Goal: Communication & Community: Answer question/provide support

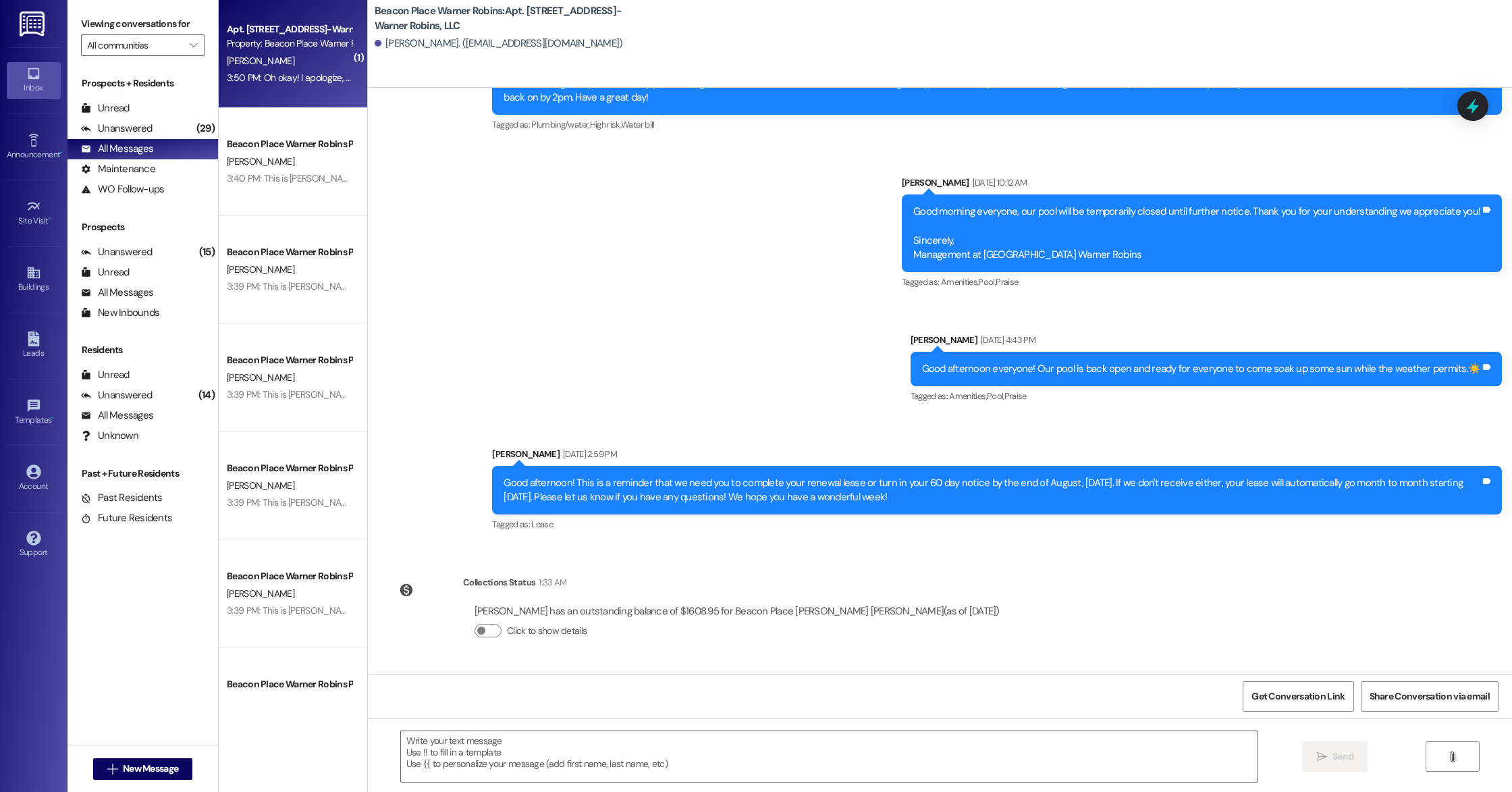
scroll to position [9715, 0]
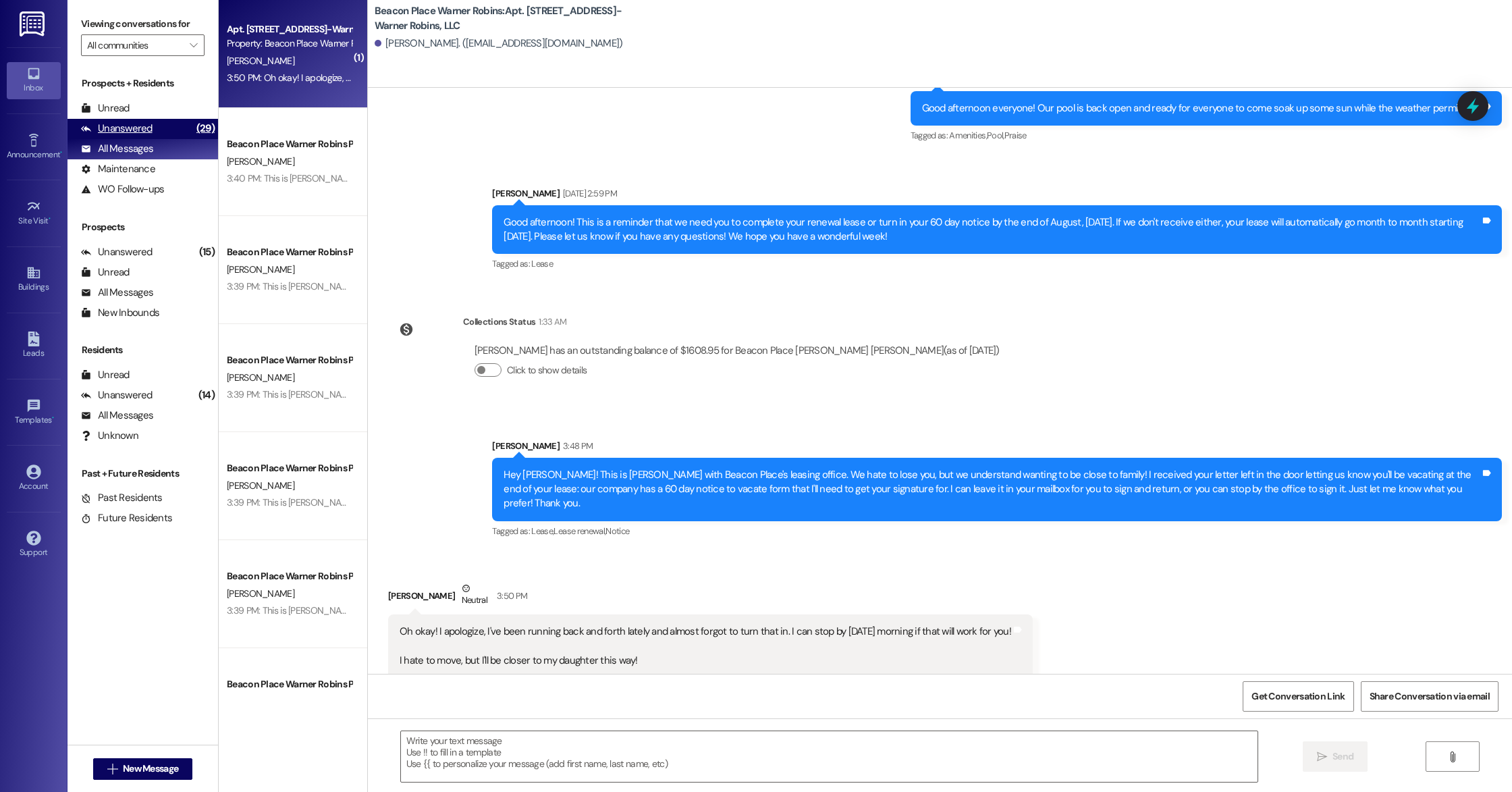
click at [123, 126] on div "Unanswered" at bounding box center [116, 129] width 71 height 14
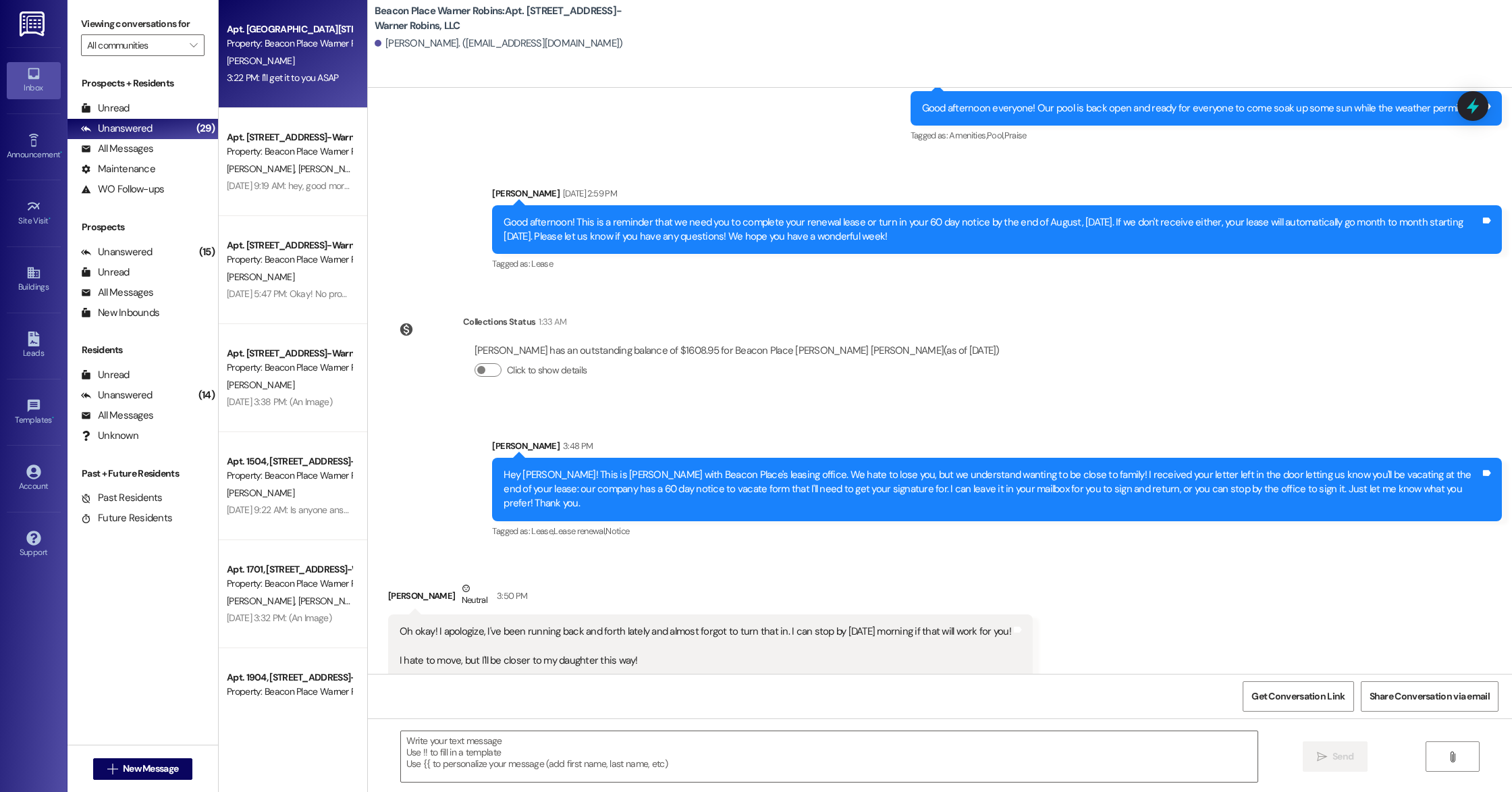
click at [222, 88] on div "Apt. [GEOGRAPHIC_DATA][STREET_ADDRESS]-Warner Robins, LLC Property: [GEOGRAPHIC…" at bounding box center [293, 54] width 149 height 108
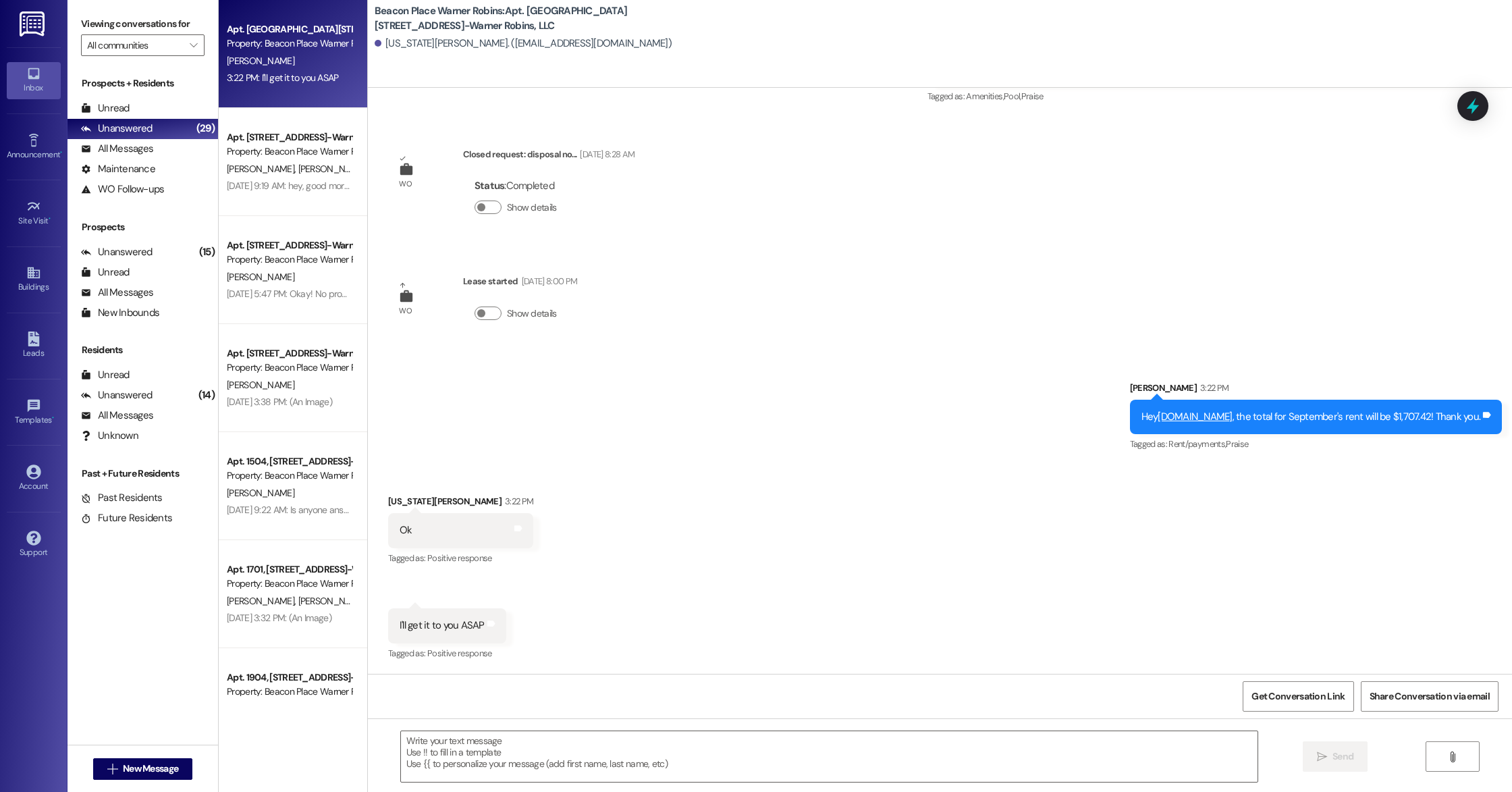
scroll to position [7026, 0]
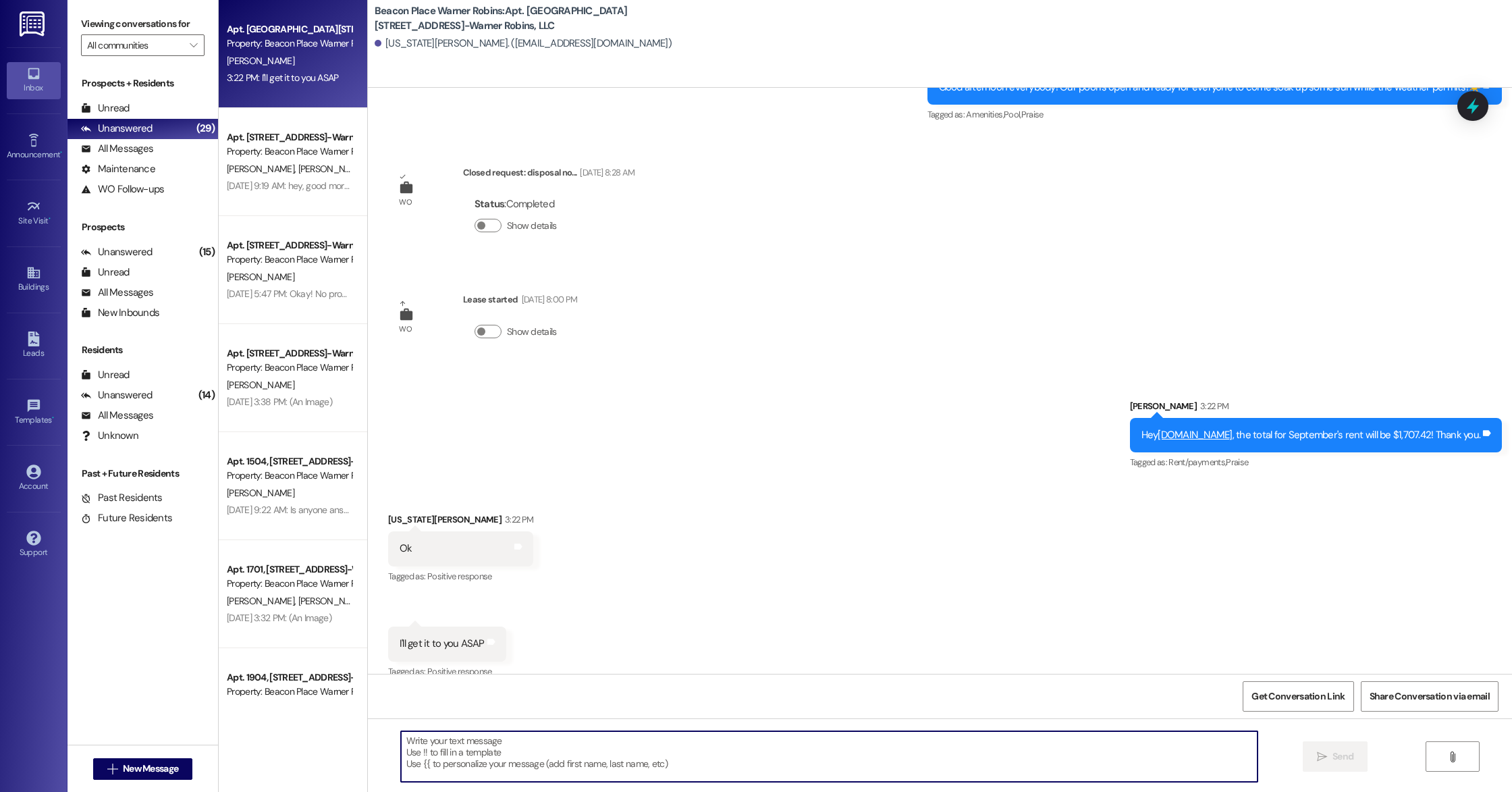
click at [616, 763] on textarea at bounding box center [829, 756] width 857 height 50
type textarea "Thank you :) Have a wonderful evening!"
click at [1325, 754] on span " Send" at bounding box center [1335, 756] width 42 height 14
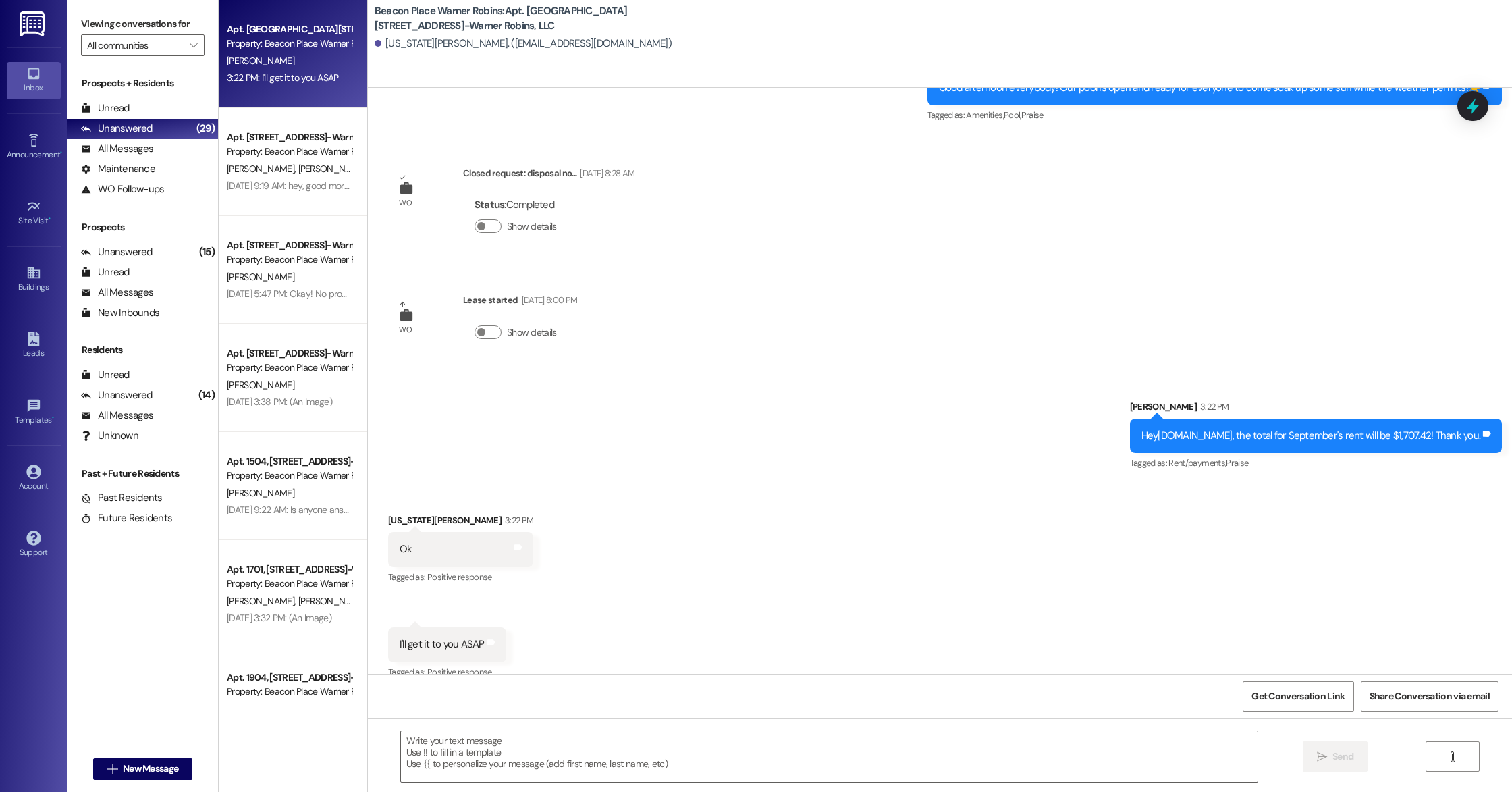
scroll to position [7121, 0]
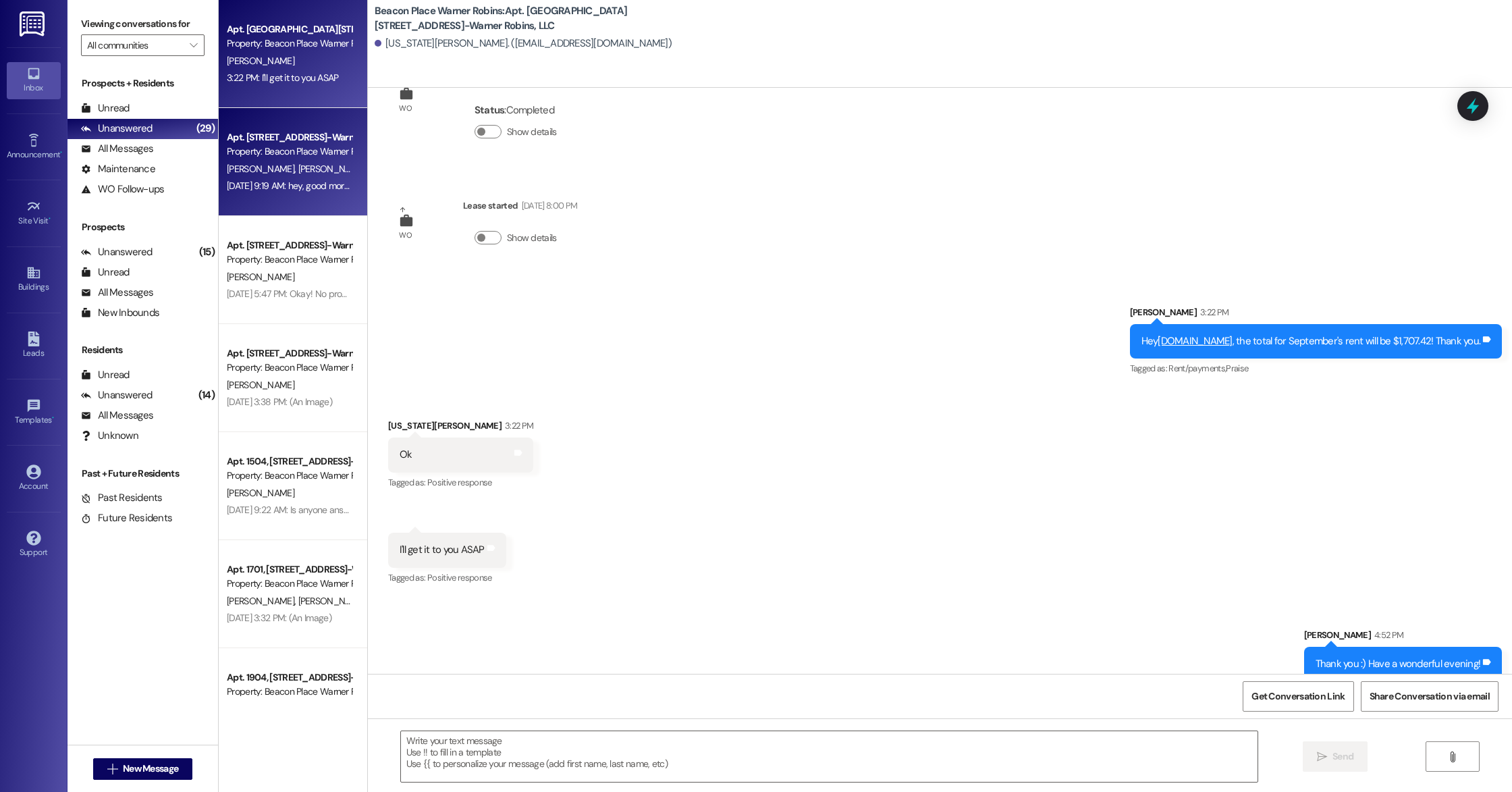
click at [279, 197] on div "Apt. 803, [STREET_ADDRESS]-Warner Robins, LLC Property: [GEOGRAPHIC_DATA][PERSO…" at bounding box center [293, 162] width 149 height 108
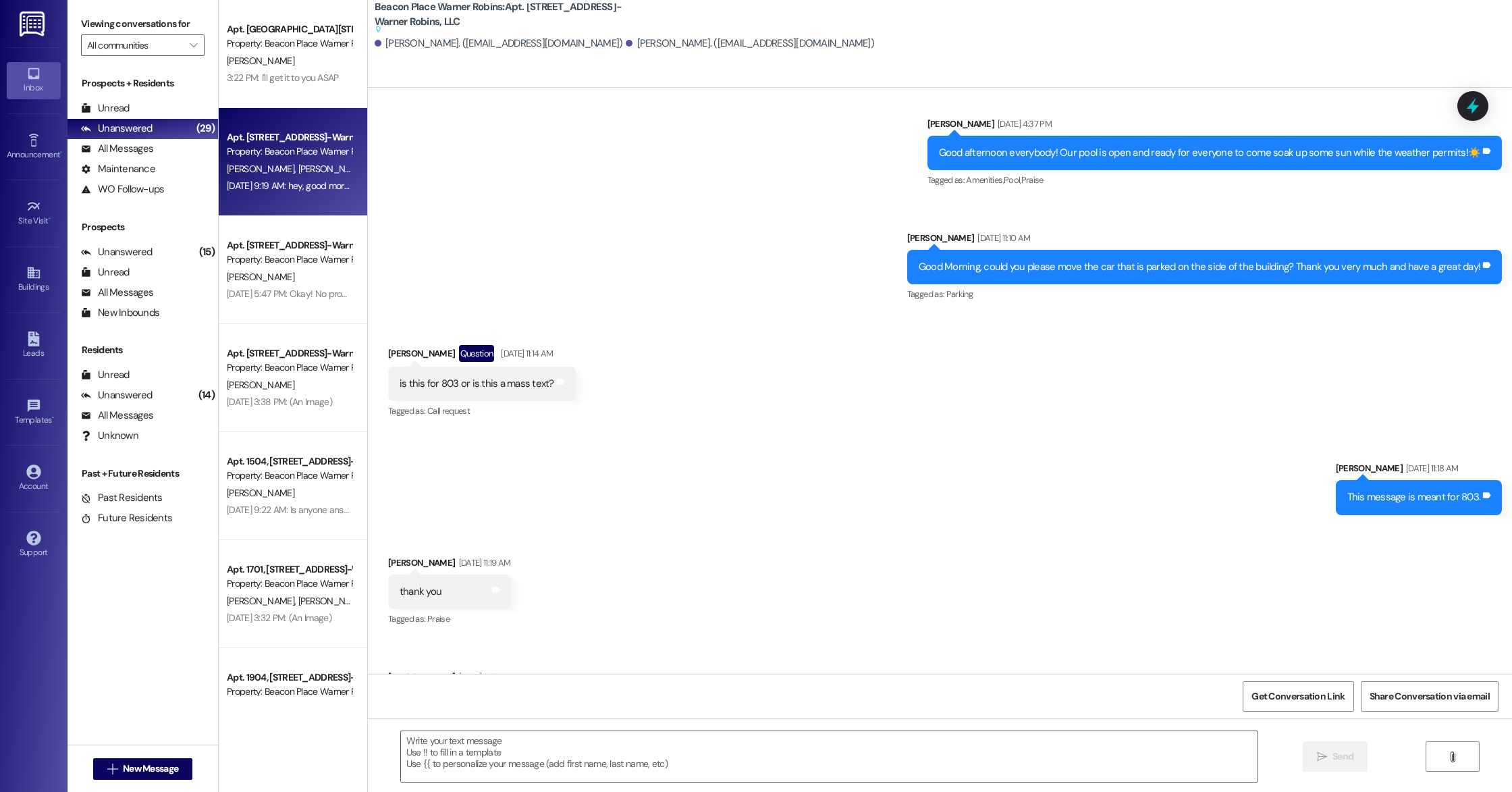
scroll to position [15316, 0]
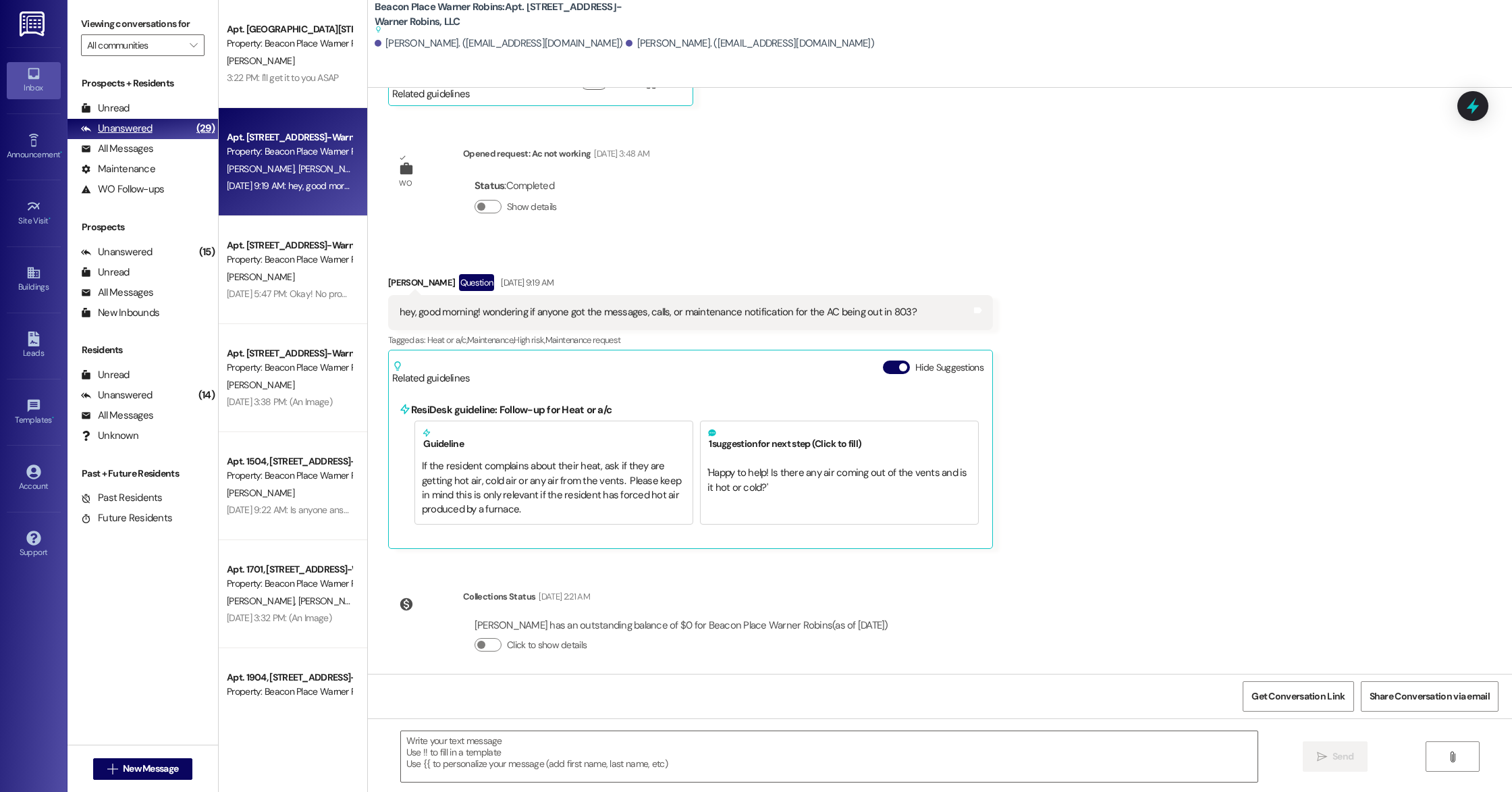
click at [141, 134] on div "Unanswered" at bounding box center [116, 129] width 71 height 14
click at [137, 155] on div "All Messages" at bounding box center [117, 149] width 72 height 14
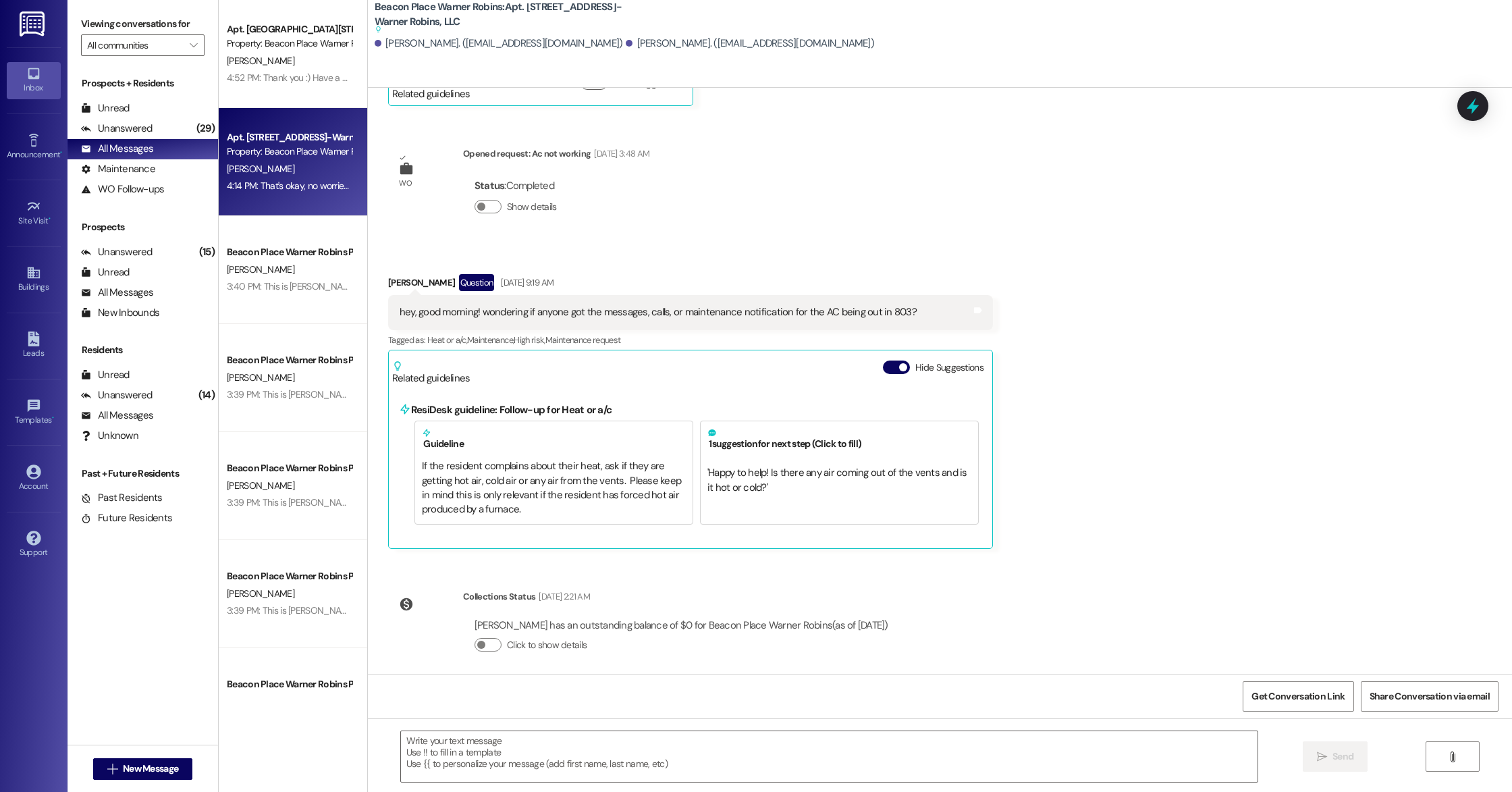
click at [290, 206] on div "Apt. [STREET_ADDRESS]-Warner Robins, LLC Property: [GEOGRAPHIC_DATA] Warner Rob…" at bounding box center [293, 162] width 149 height 108
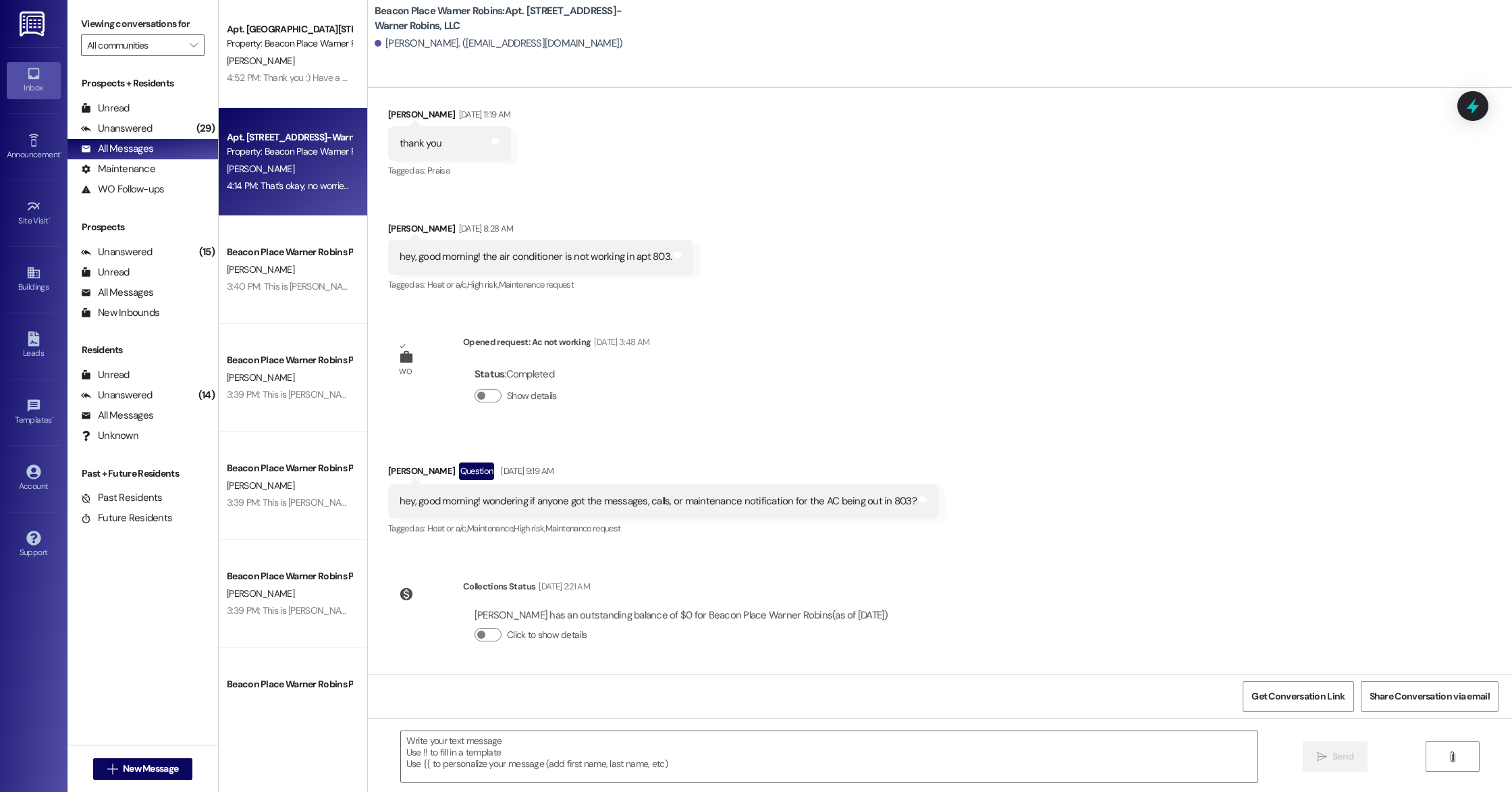
scroll to position [9809, 0]
